Goal: Task Accomplishment & Management: Manage account settings

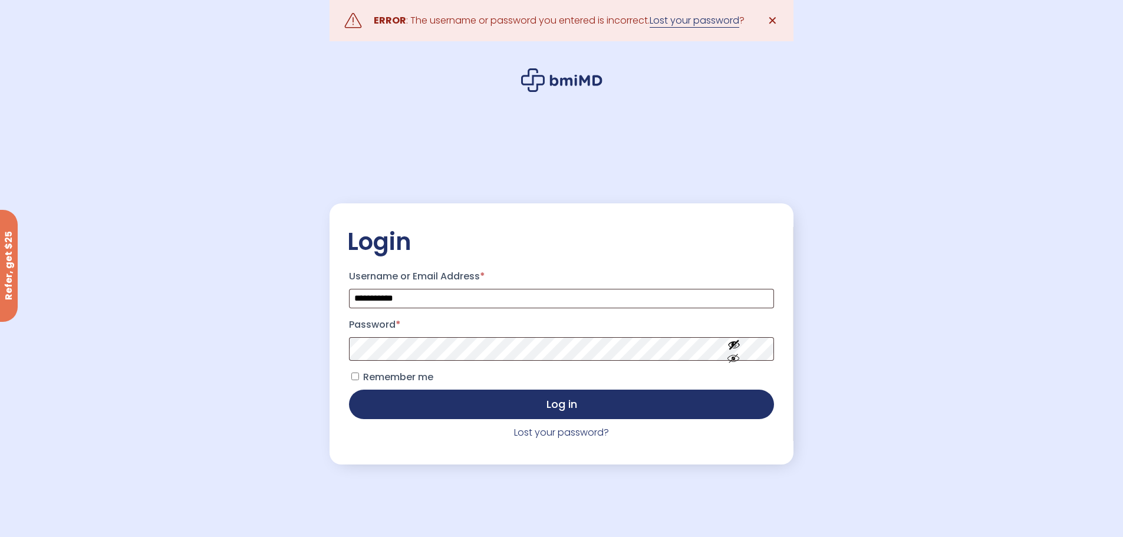
click at [695, 17] on link "Lost your password" at bounding box center [695, 21] width 90 height 14
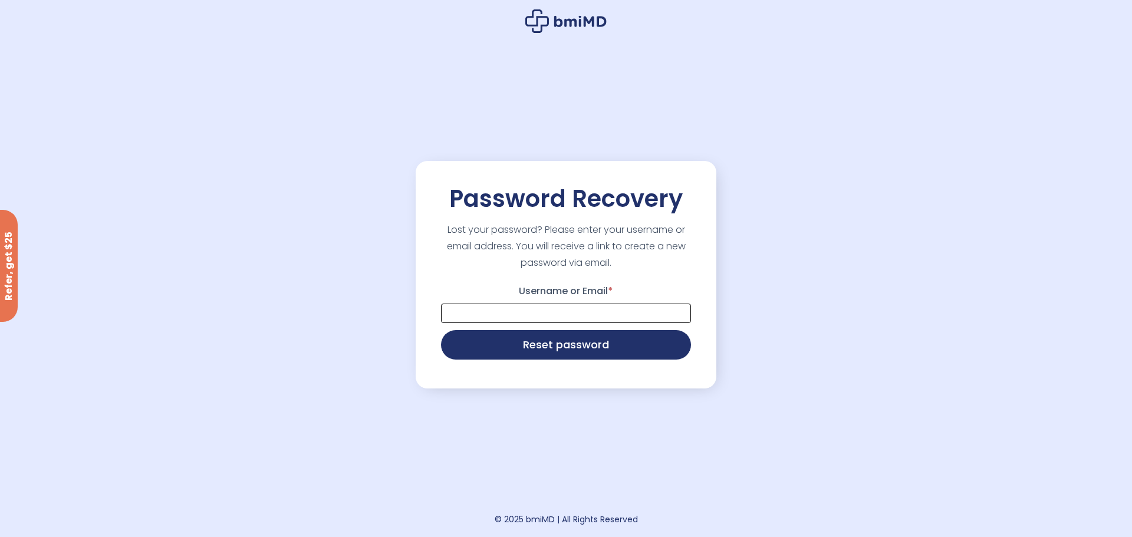
click at [558, 317] on input "Username or Email *" at bounding box center [566, 313] width 250 height 19
type input "**********"
click at [575, 352] on button "Reset password" at bounding box center [566, 343] width 250 height 29
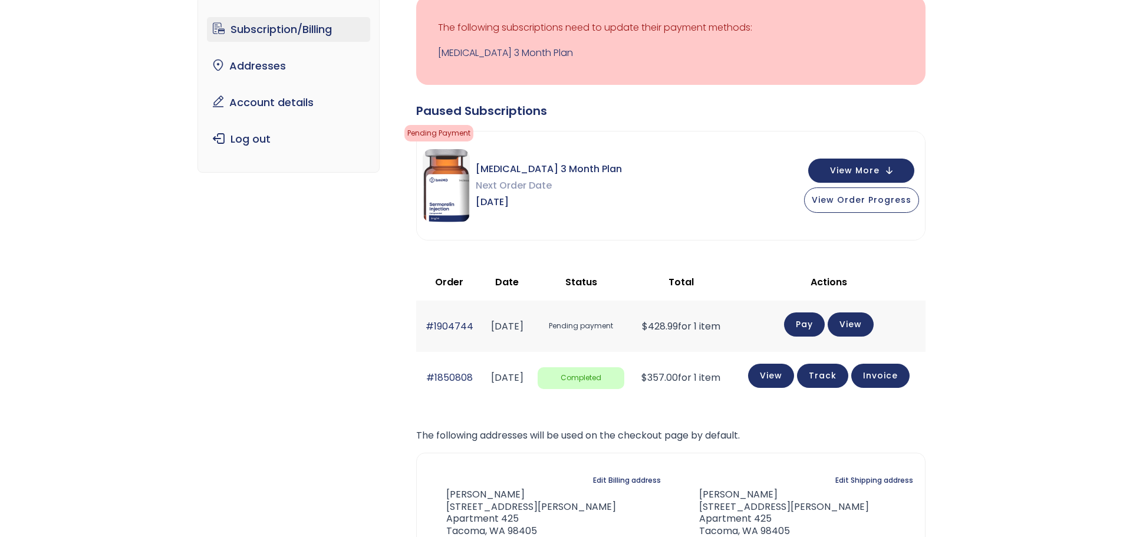
scroll to position [118, 0]
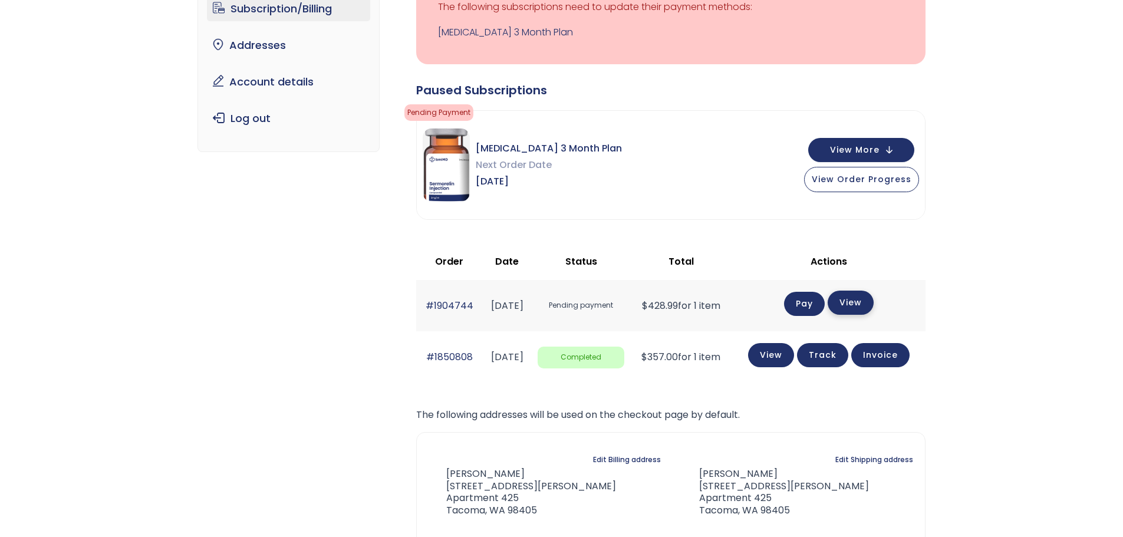
click at [857, 301] on link "View" at bounding box center [851, 303] width 46 height 24
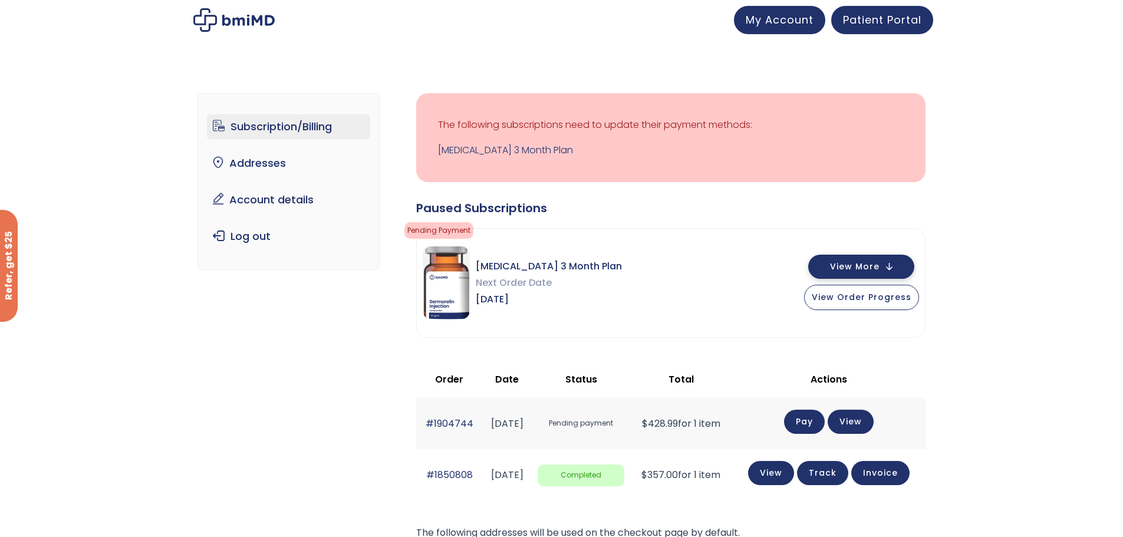
click at [890, 264] on button "View More" at bounding box center [861, 267] width 106 height 24
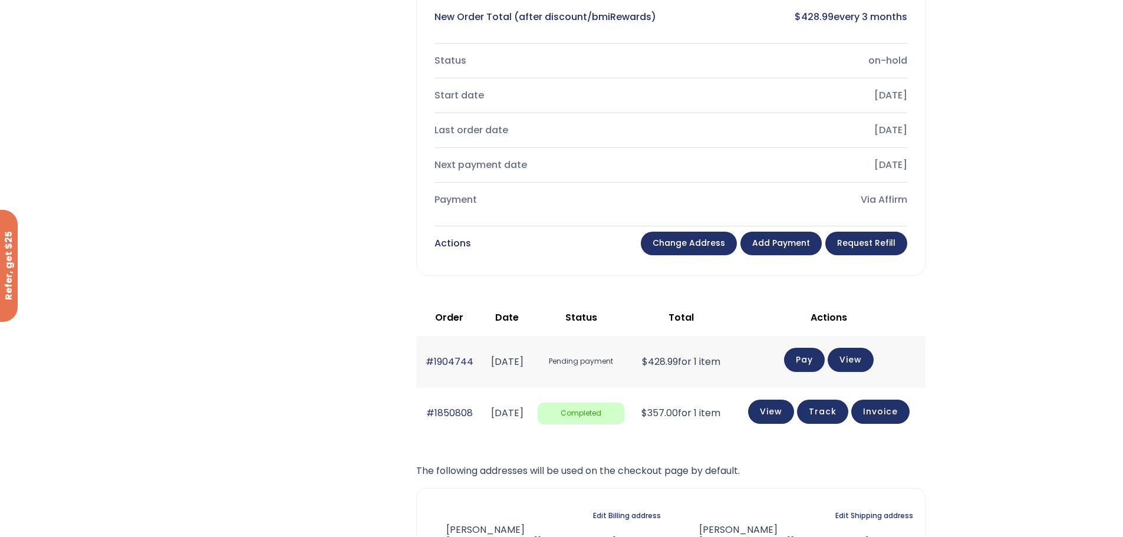
scroll to position [445, 0]
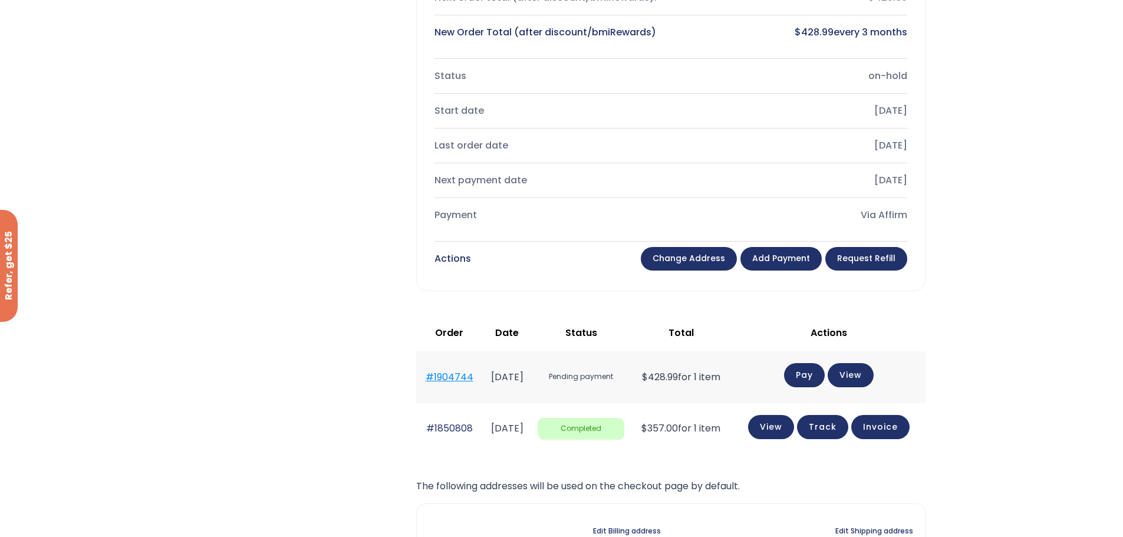
click at [453, 373] on link "#1904744" at bounding box center [450, 377] width 48 height 14
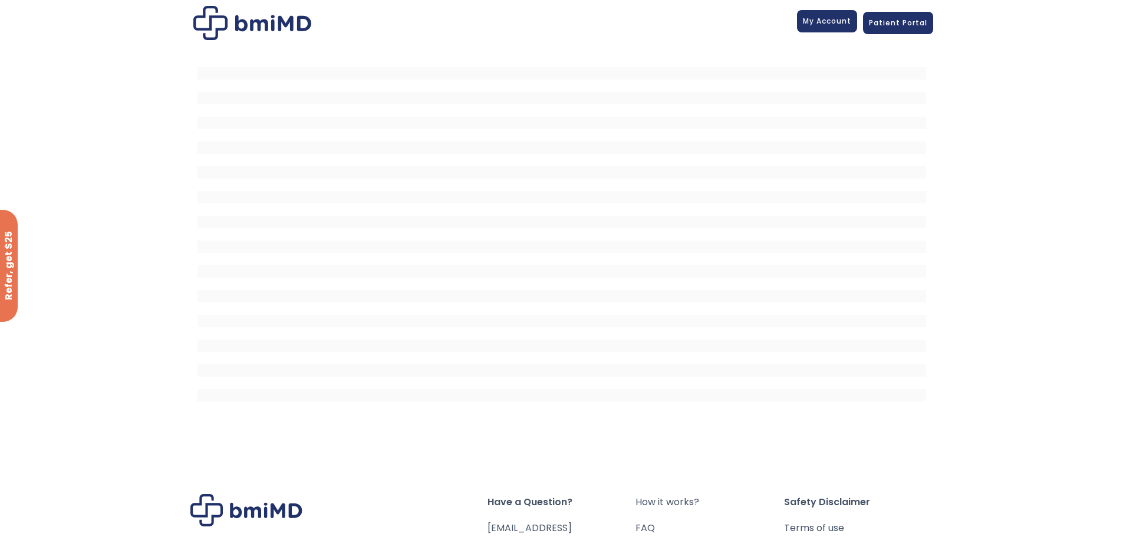
click at [827, 22] on span "My Account" at bounding box center [827, 21] width 48 height 10
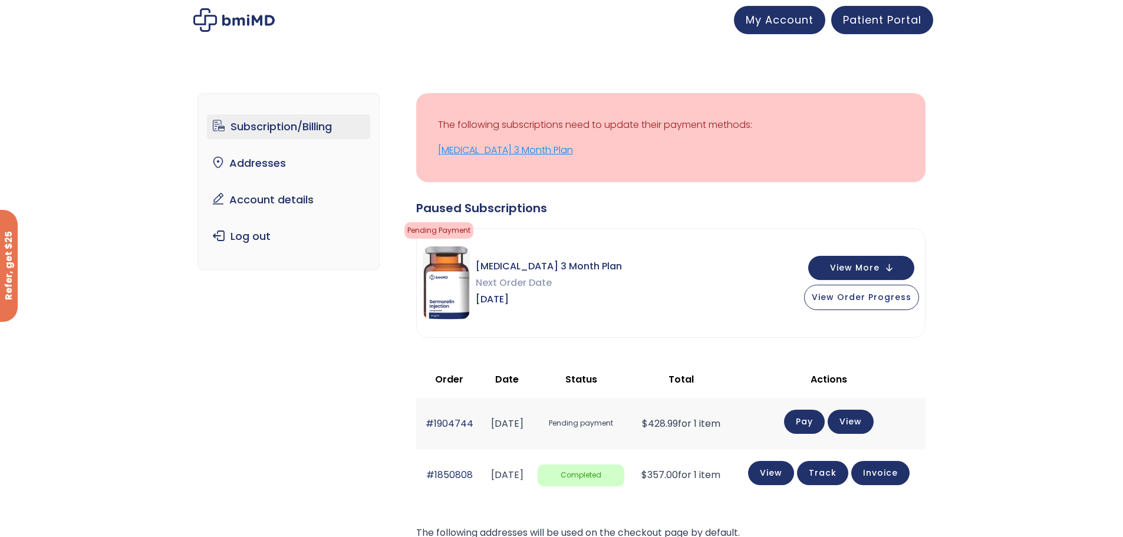
click at [502, 151] on link "[MEDICAL_DATA] 3 Month Plan" at bounding box center [671, 150] width 466 height 17
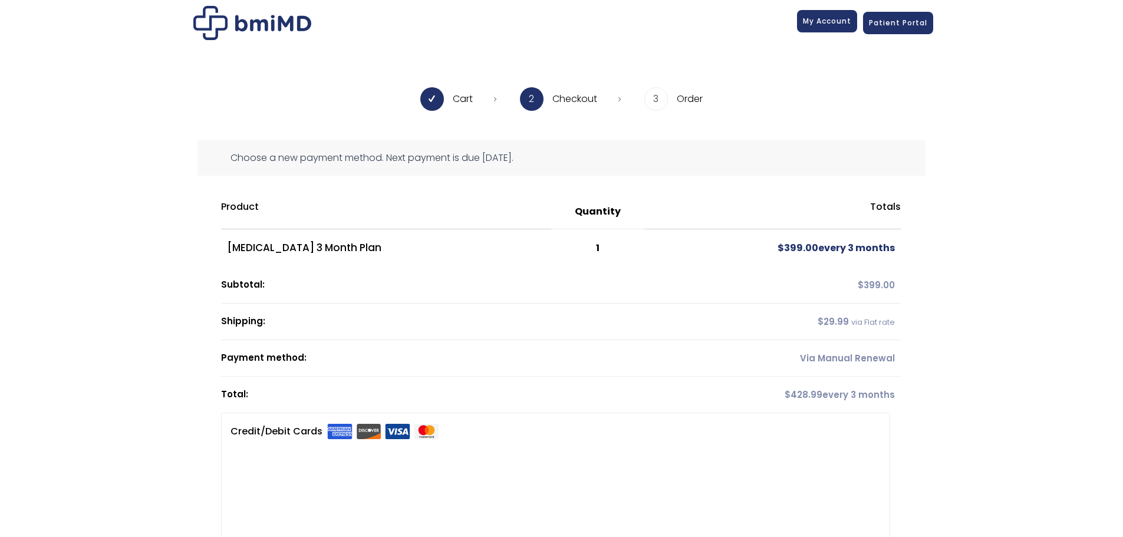
click at [834, 27] on link "My Account" at bounding box center [827, 21] width 60 height 22
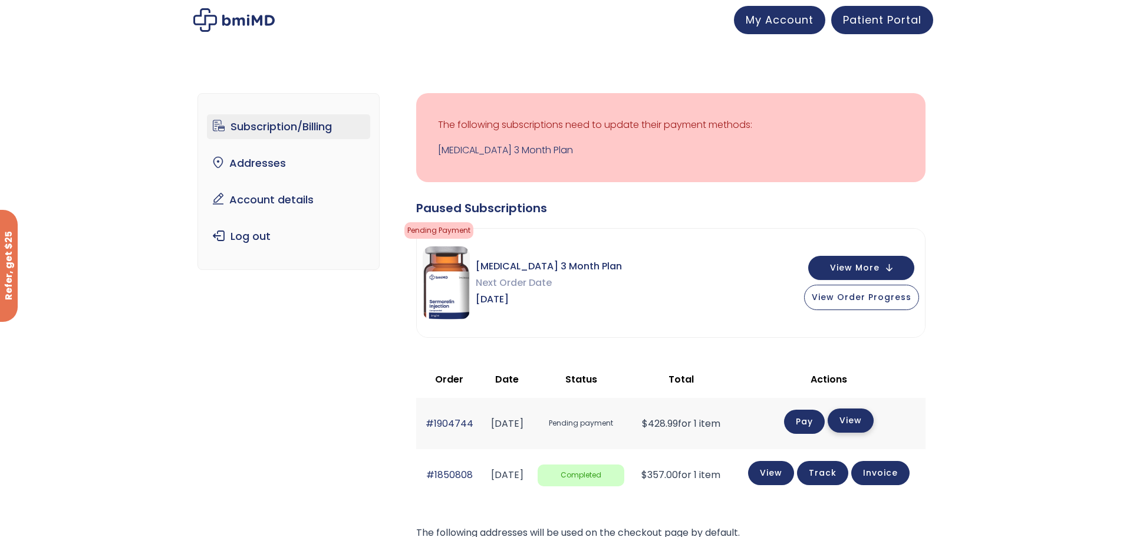
click at [857, 424] on link "View" at bounding box center [851, 421] width 46 height 24
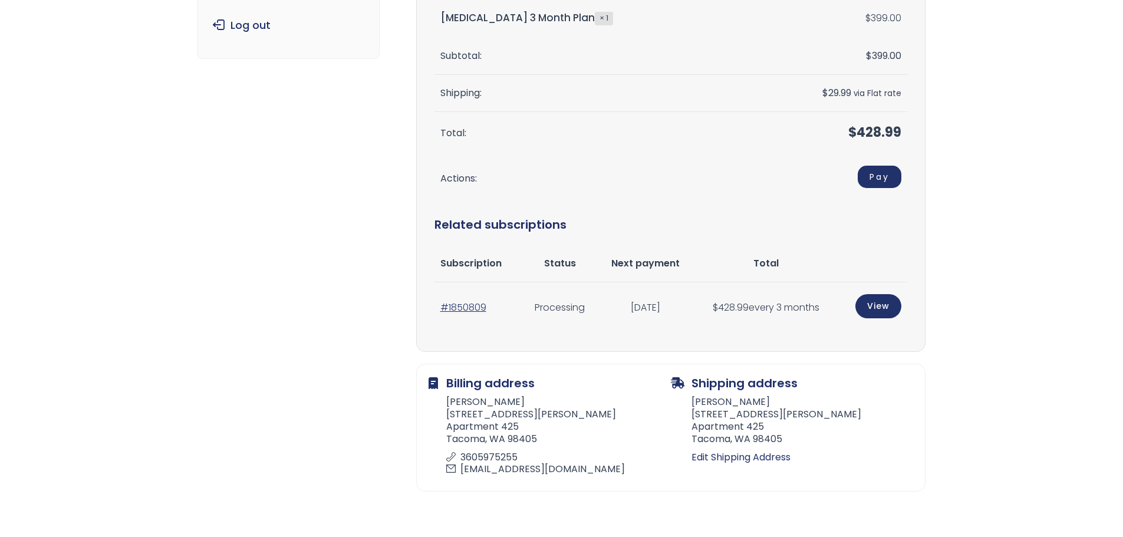
scroll to position [236, 0]
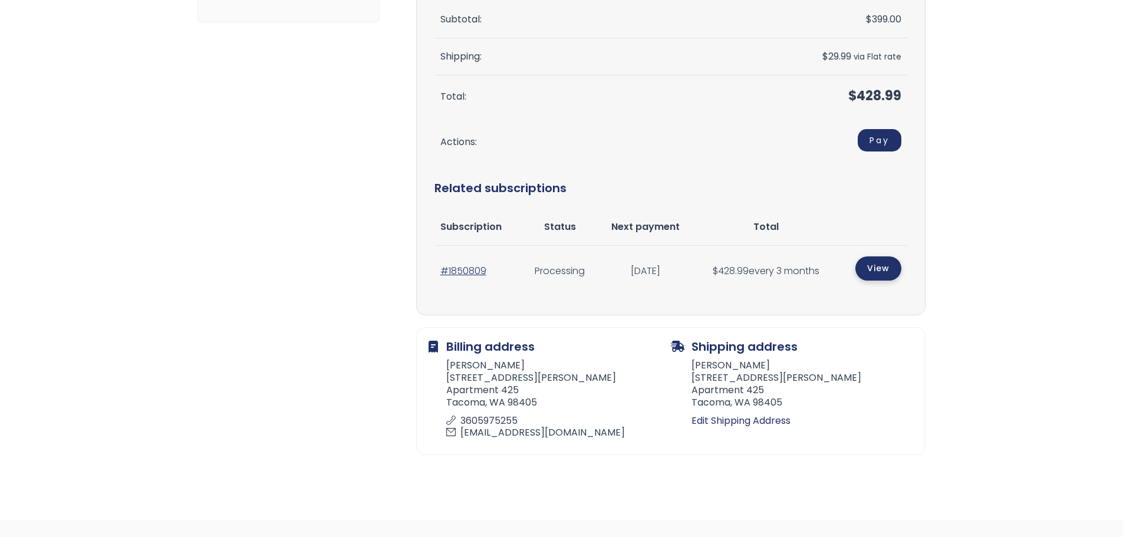
click at [881, 267] on link "View" at bounding box center [879, 268] width 46 height 24
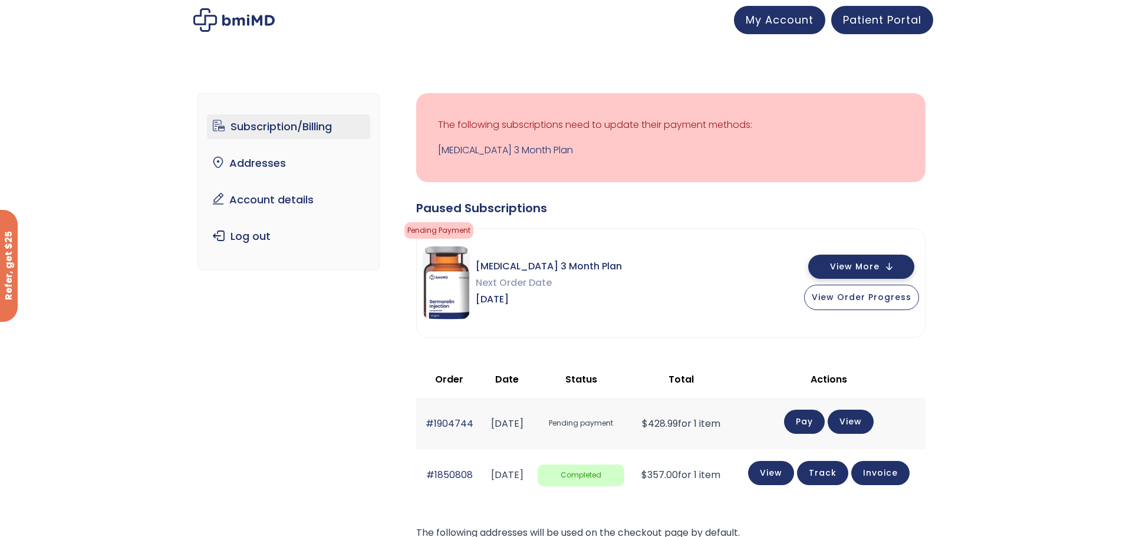
click at [890, 266] on button "View More" at bounding box center [861, 267] width 106 height 24
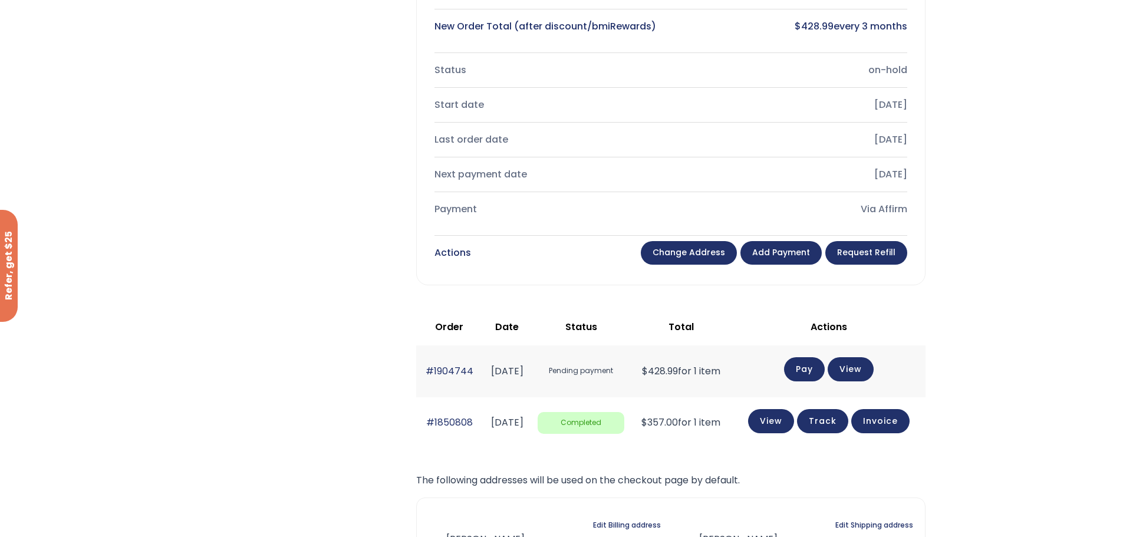
scroll to position [472, 0]
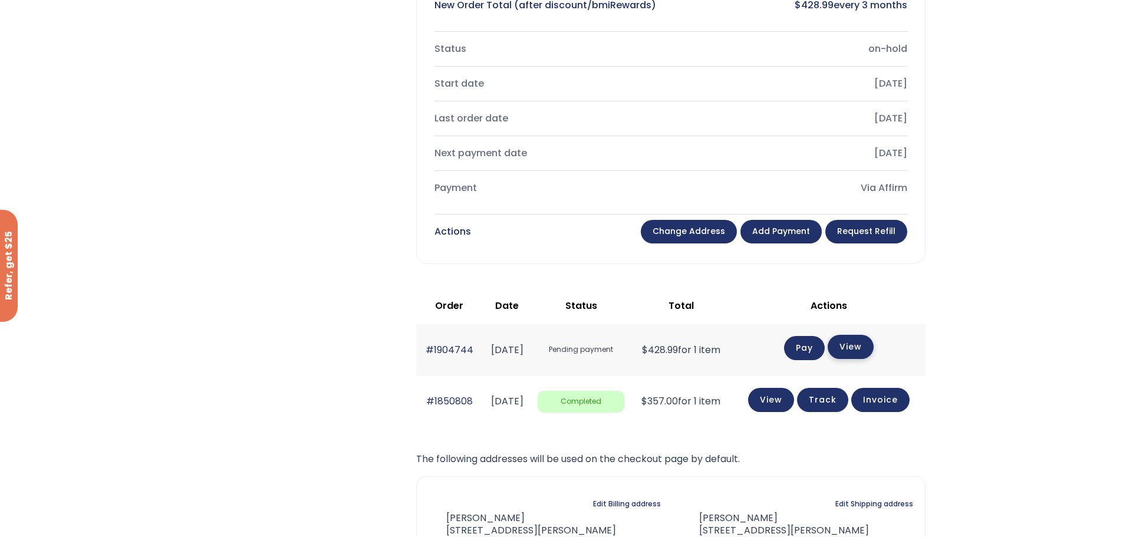
click at [867, 348] on link "View" at bounding box center [851, 347] width 46 height 24
